Goal: Transaction & Acquisition: Download file/media

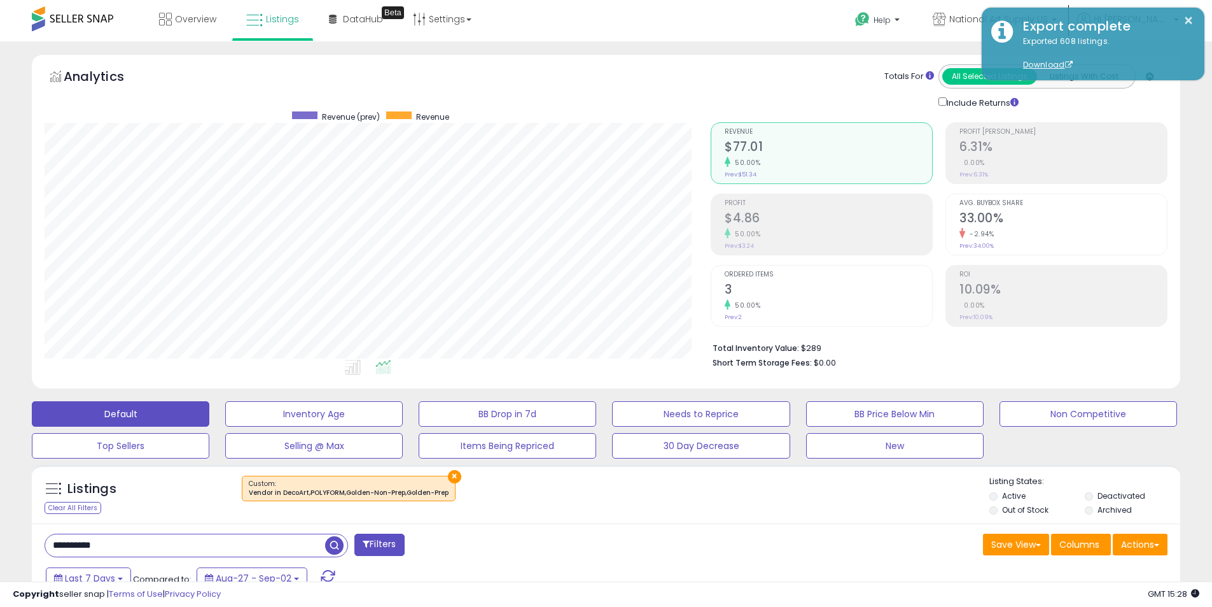
select select "*******"
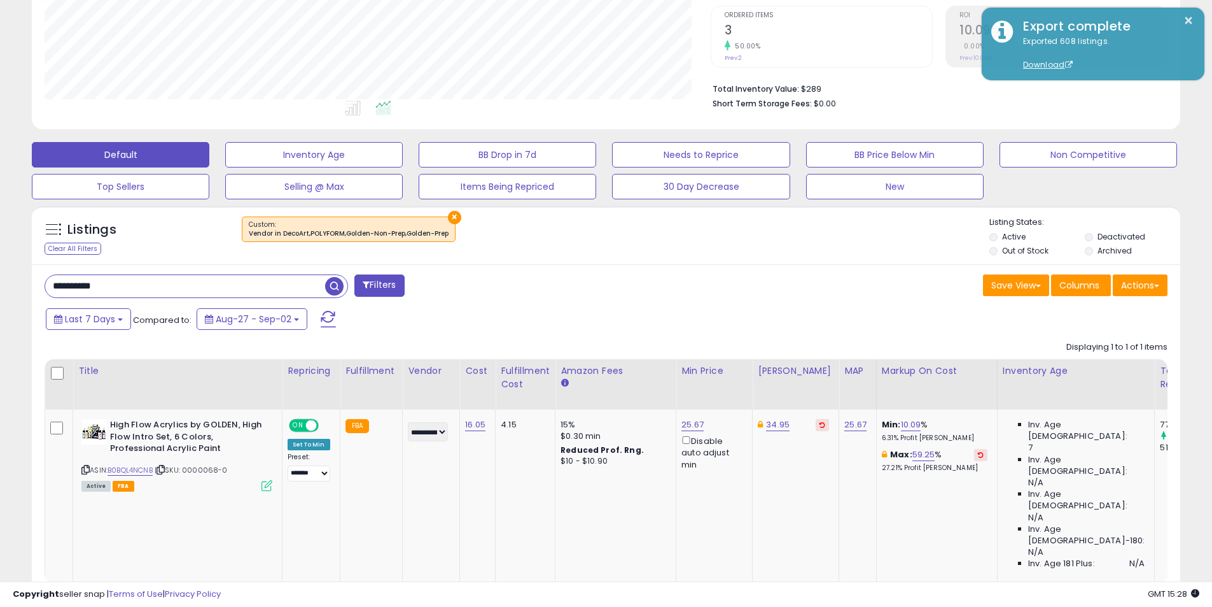
scroll to position [261, 666]
click at [452, 213] on button "×" at bounding box center [454, 217] width 13 height 13
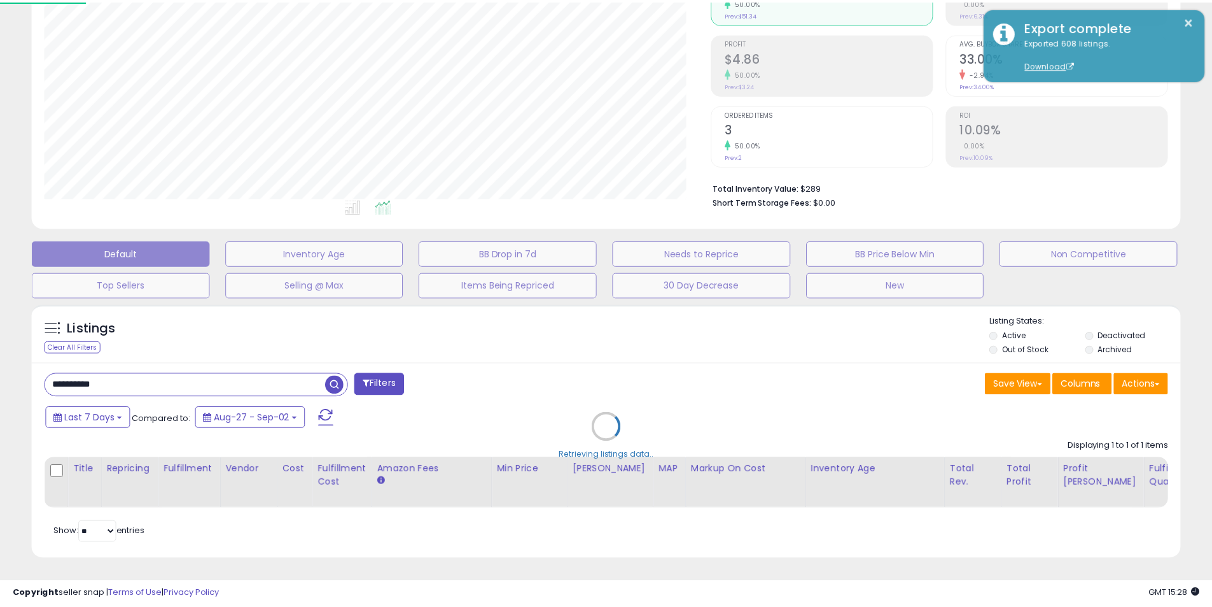
scroll to position [261, 672]
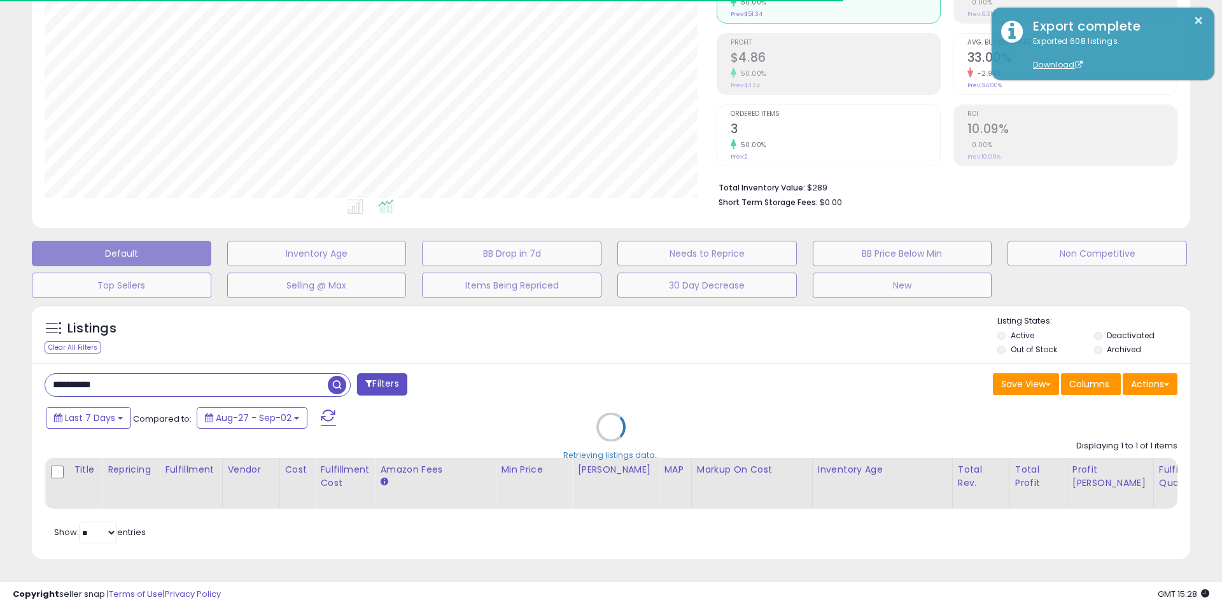
click at [126, 367] on div "Retrieving listings data.." at bounding box center [610, 436] width 1177 height 277
click at [123, 376] on div "Retrieving listings data.." at bounding box center [610, 436] width 1177 height 277
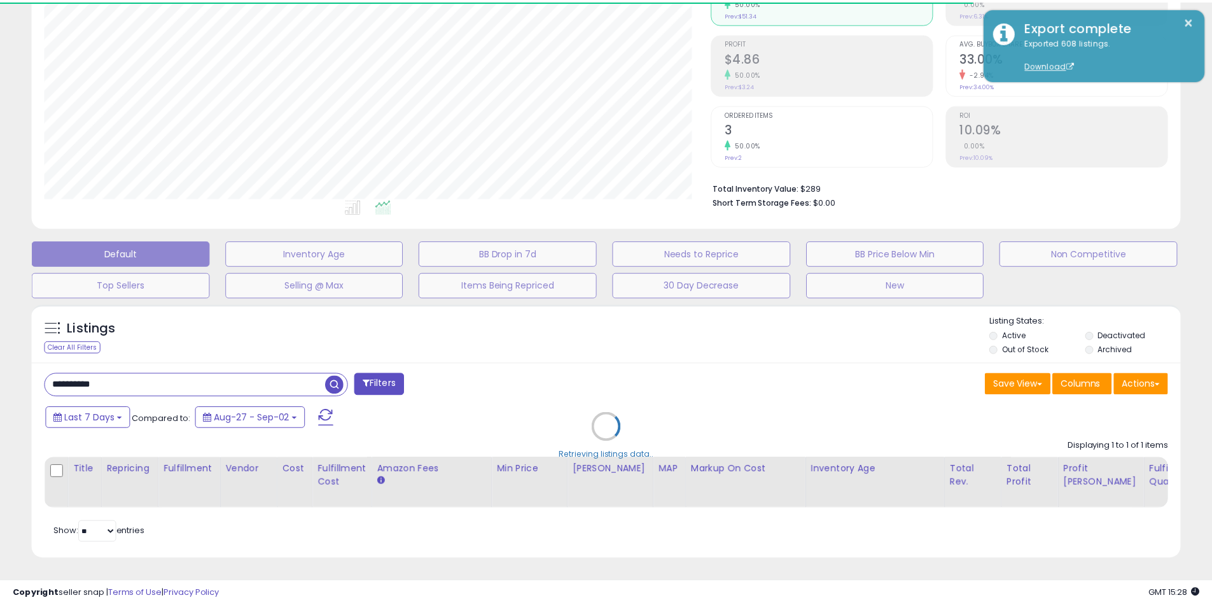
scroll to position [636219, 635814]
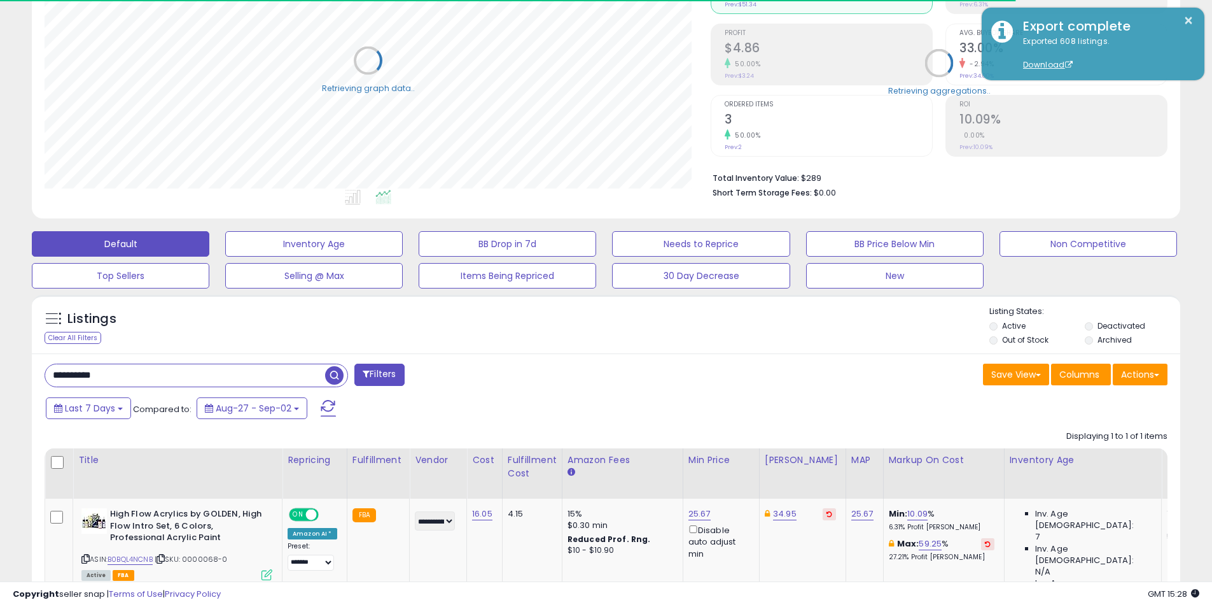
click at [122, 376] on input "**********" at bounding box center [185, 375] width 280 height 22
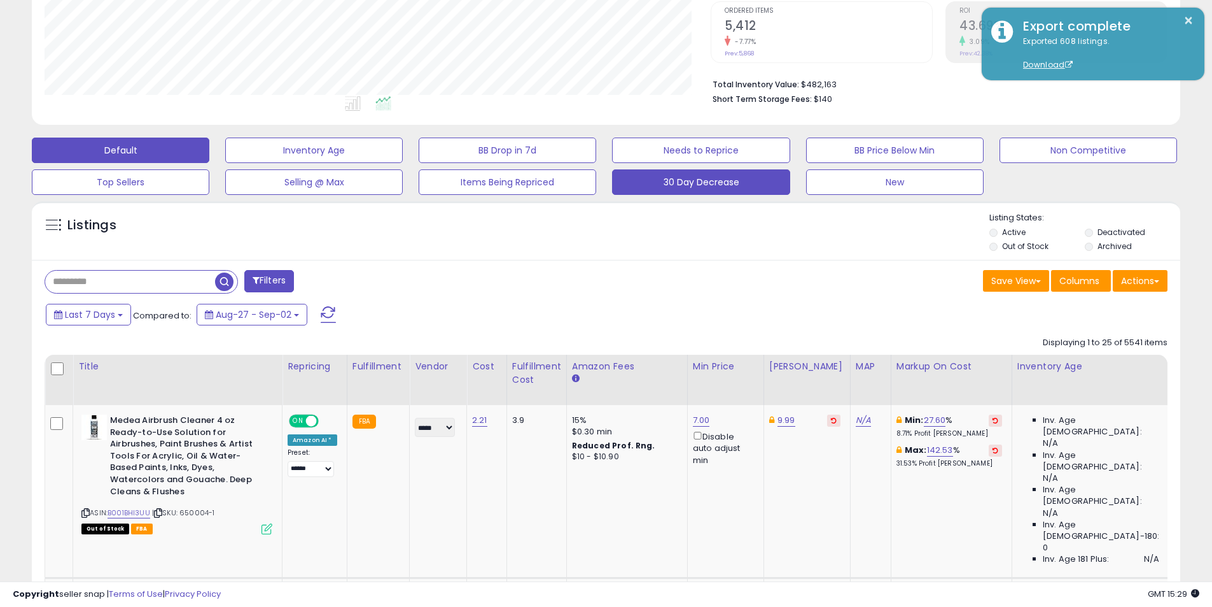
scroll to position [170, 0]
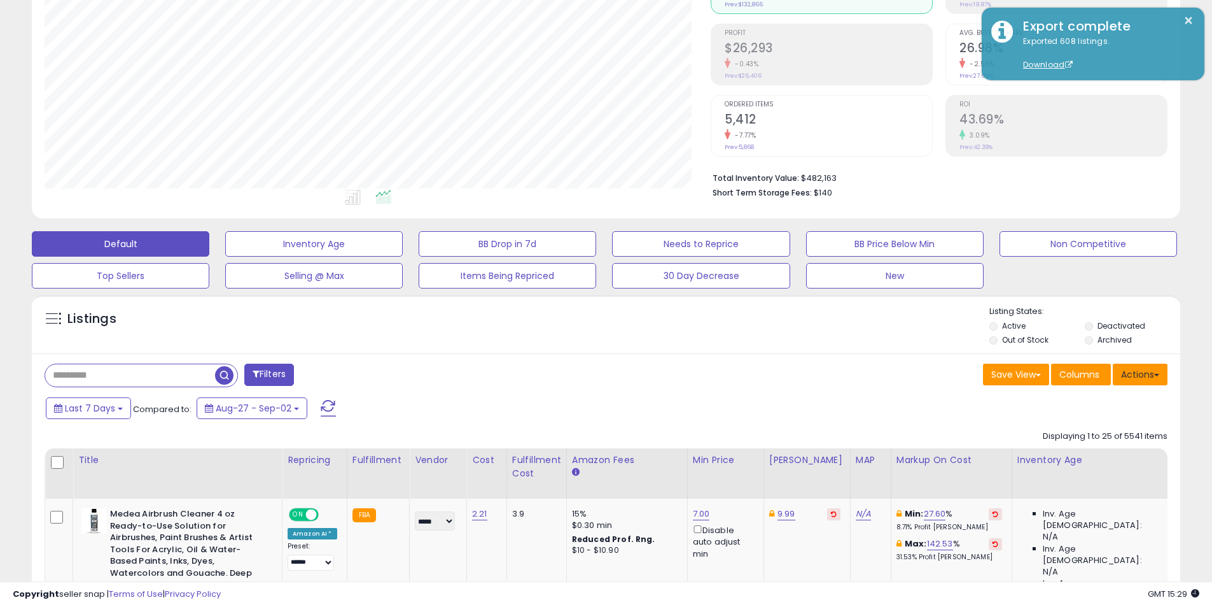
click at [1146, 370] on button "Actions" at bounding box center [1140, 374] width 55 height 22
click at [1106, 460] on link "Export All Columns" at bounding box center [1088, 456] width 139 height 20
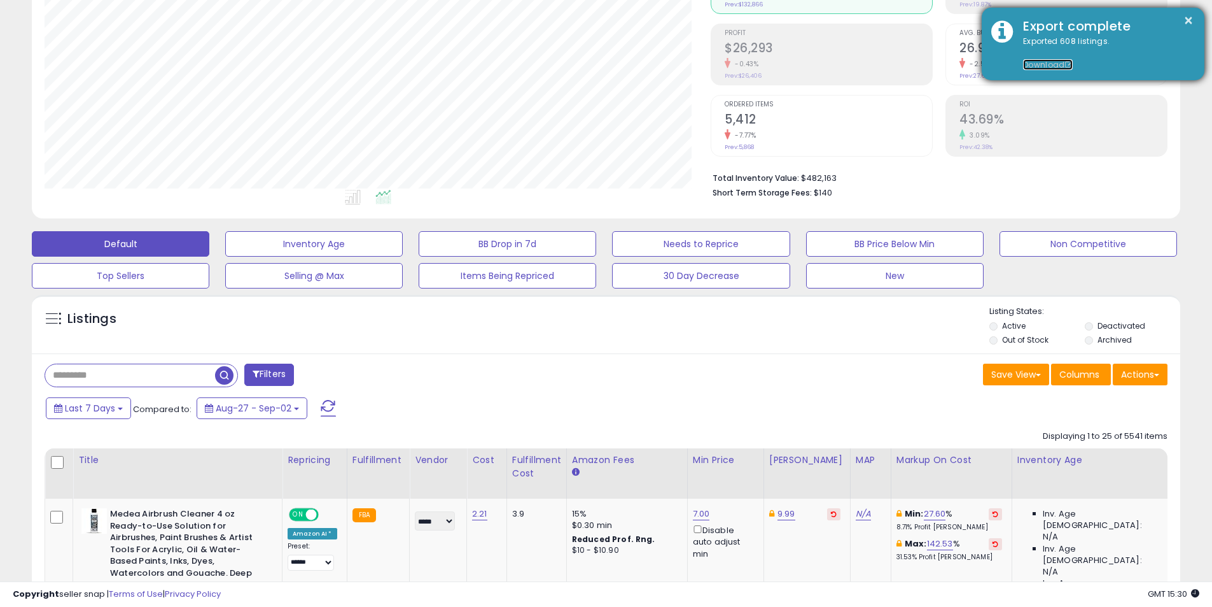
click at [1032, 67] on link "Download" at bounding box center [1048, 64] width 50 height 11
